Goal: Find specific page/section: Find specific page/section

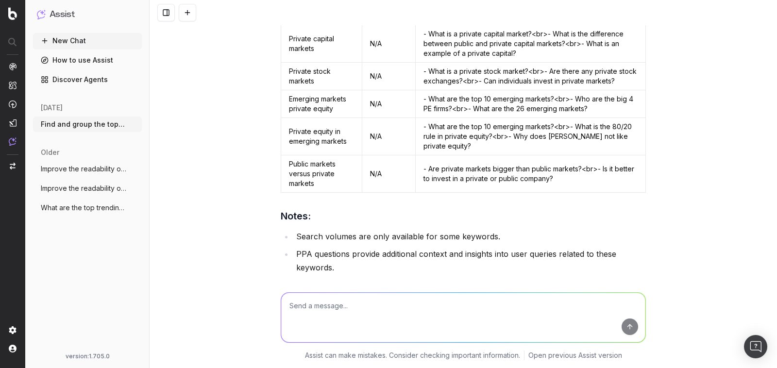
scroll to position [2361, 0]
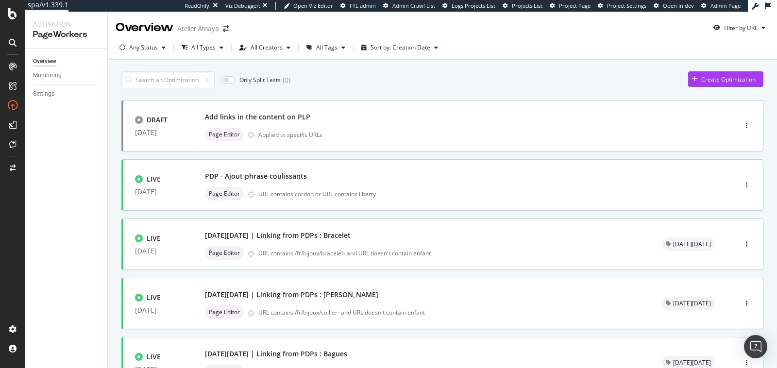
click at [461, 78] on div "Only Split Tests ( 0 ) Create Optimization" at bounding box center [442, 79] width 642 height 17
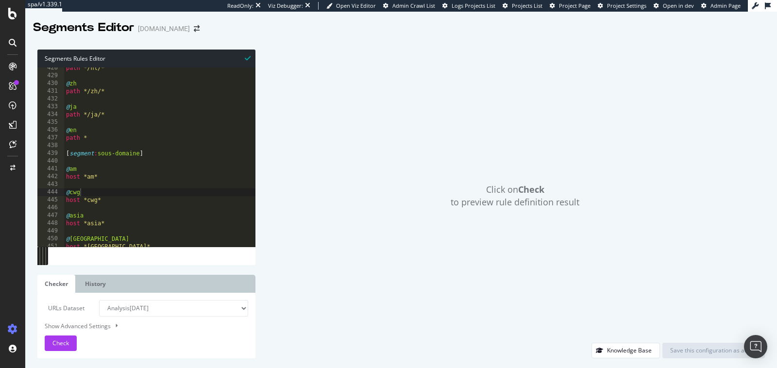
scroll to position [3320, 0]
